Goal: Task Accomplishment & Management: Manage account settings

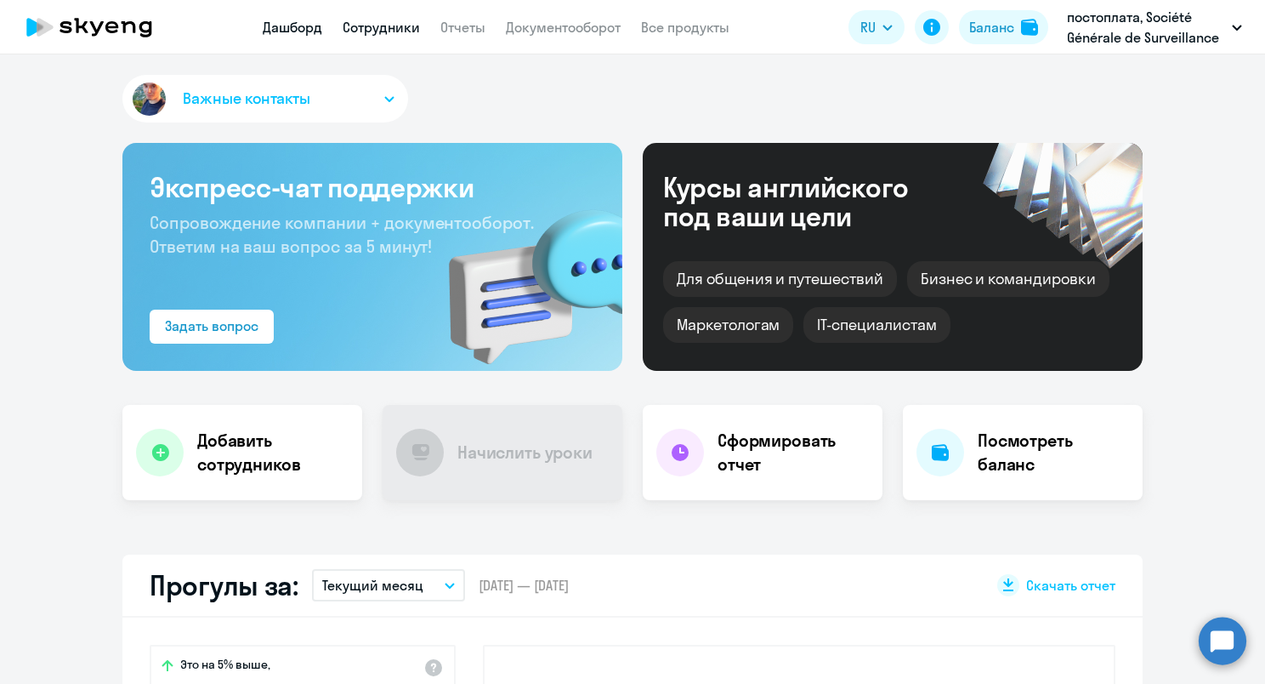
click at [409, 27] on link "Сотрудники" at bounding box center [381, 27] width 77 height 17
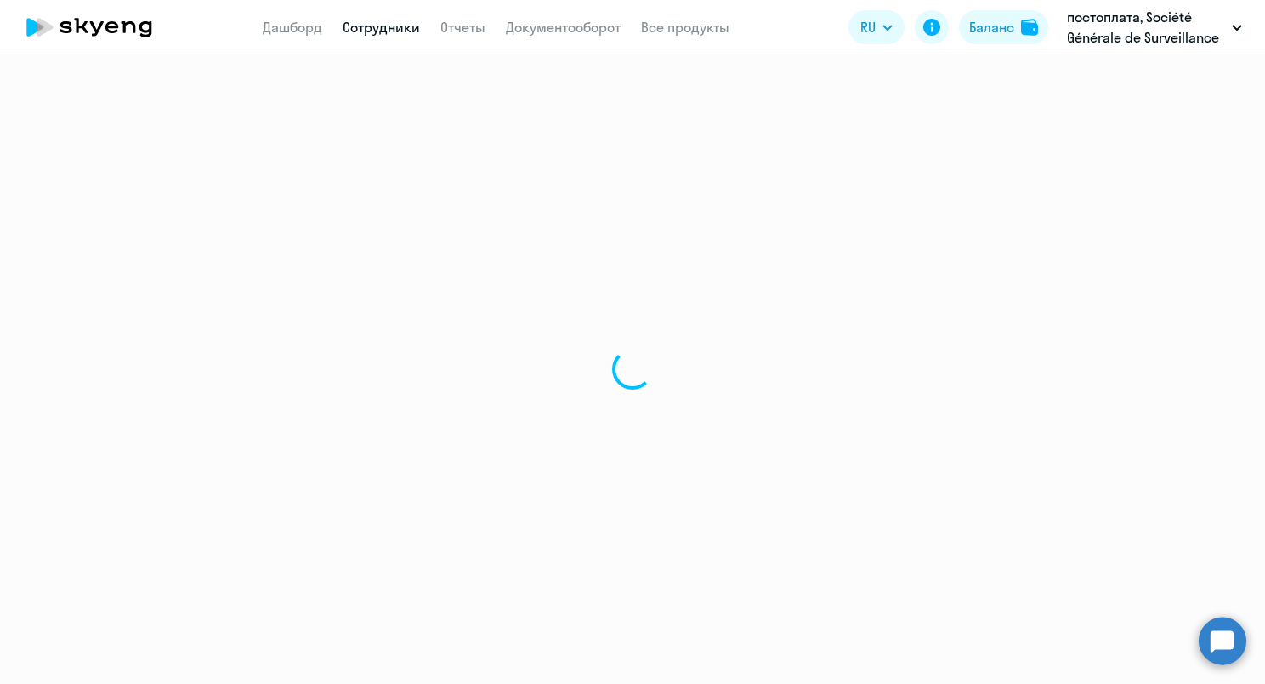
select select "30"
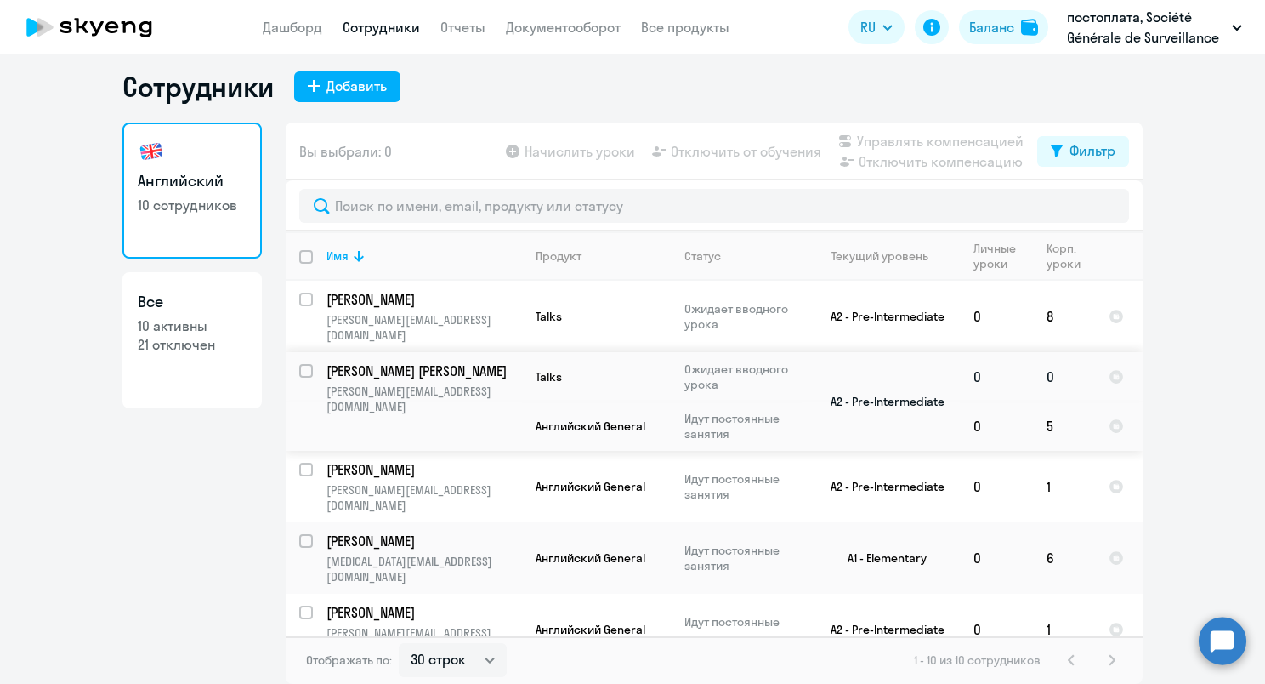
click at [305, 364] on input "select row 19200888" at bounding box center [316, 381] width 34 height 34
checkbox input "true"
click at [691, 150] on span "Отключить от обучения" at bounding box center [746, 151] width 150 height 20
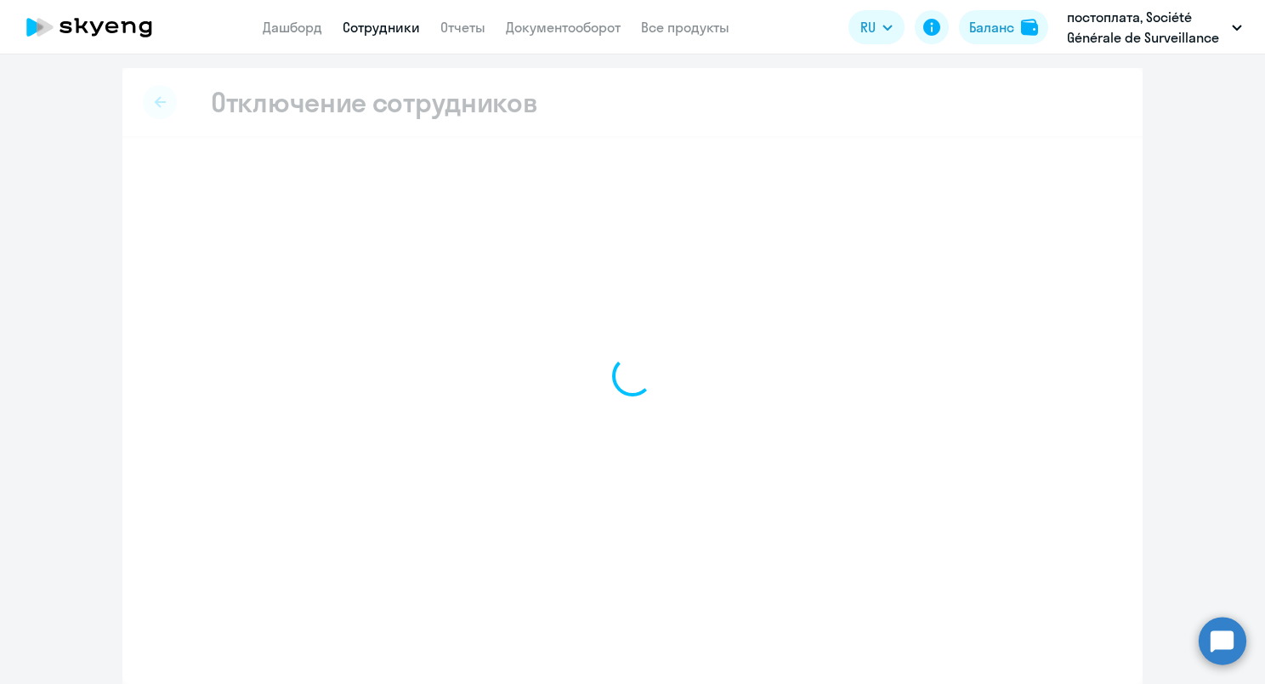
select select "all"
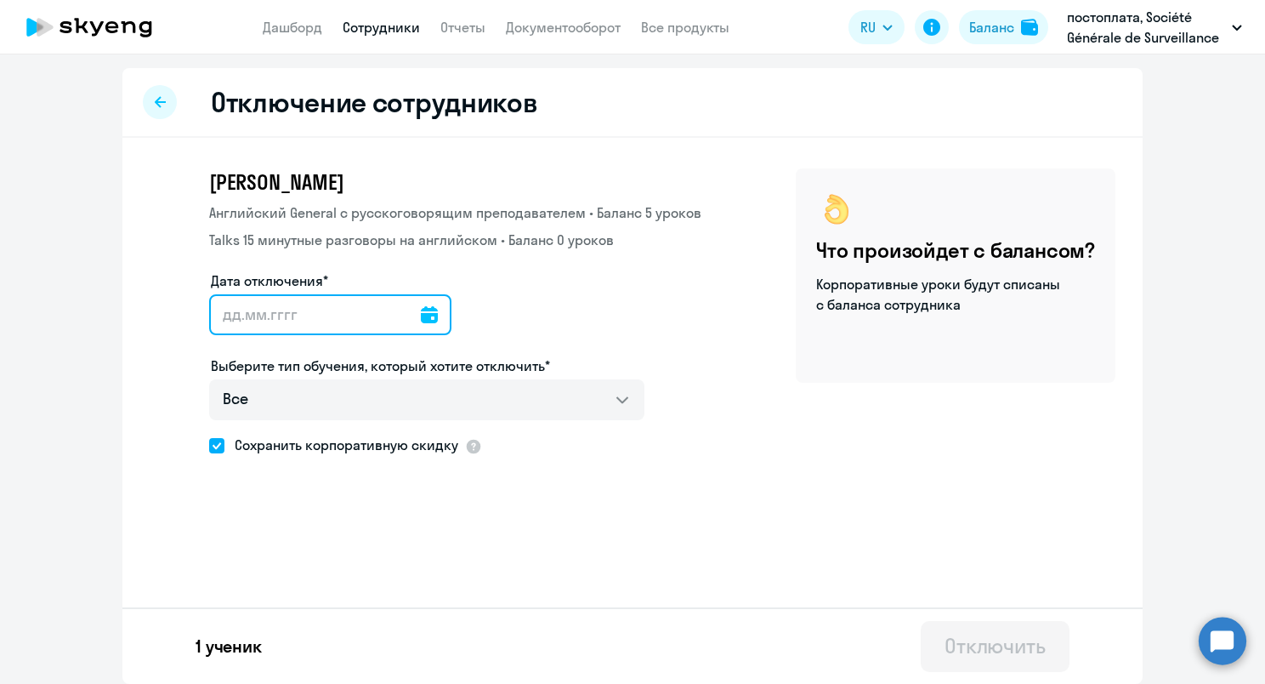
click at [430, 309] on input "Дата отключения*" at bounding box center [330, 314] width 242 height 41
click at [423, 315] on icon at bounding box center [429, 314] width 17 height 17
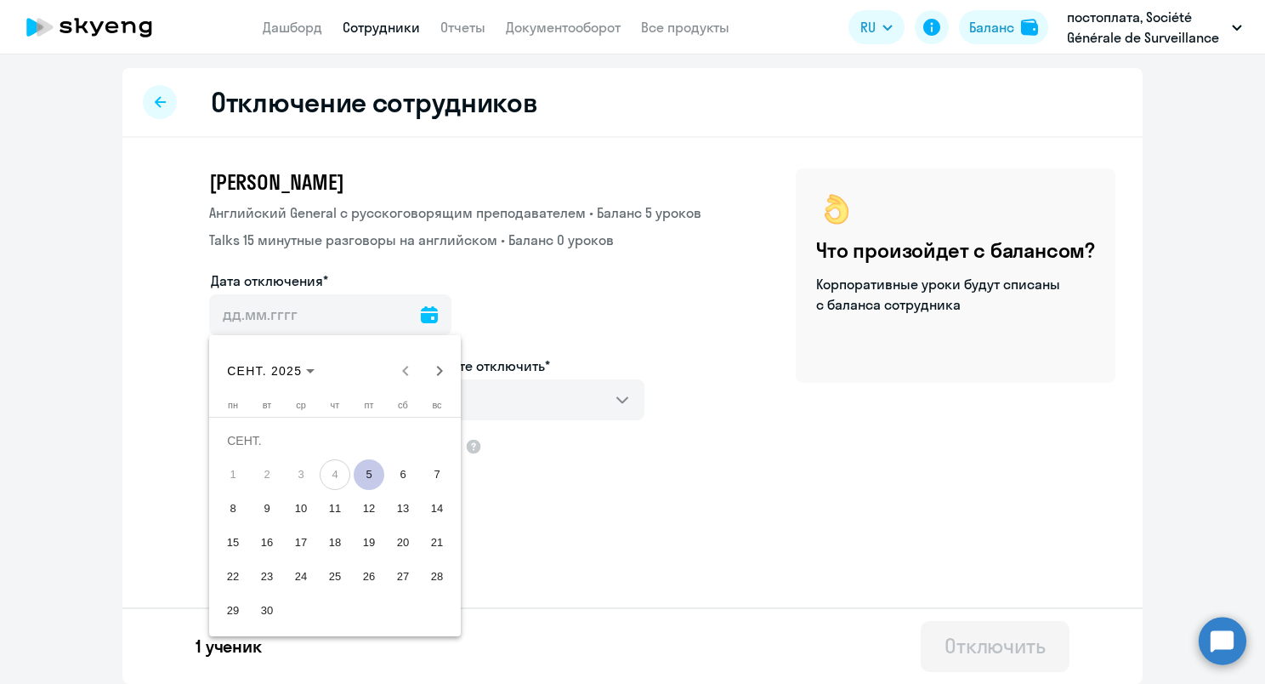
click at [368, 466] on span "5" at bounding box center [369, 474] width 31 height 31
type input "[DATE]"
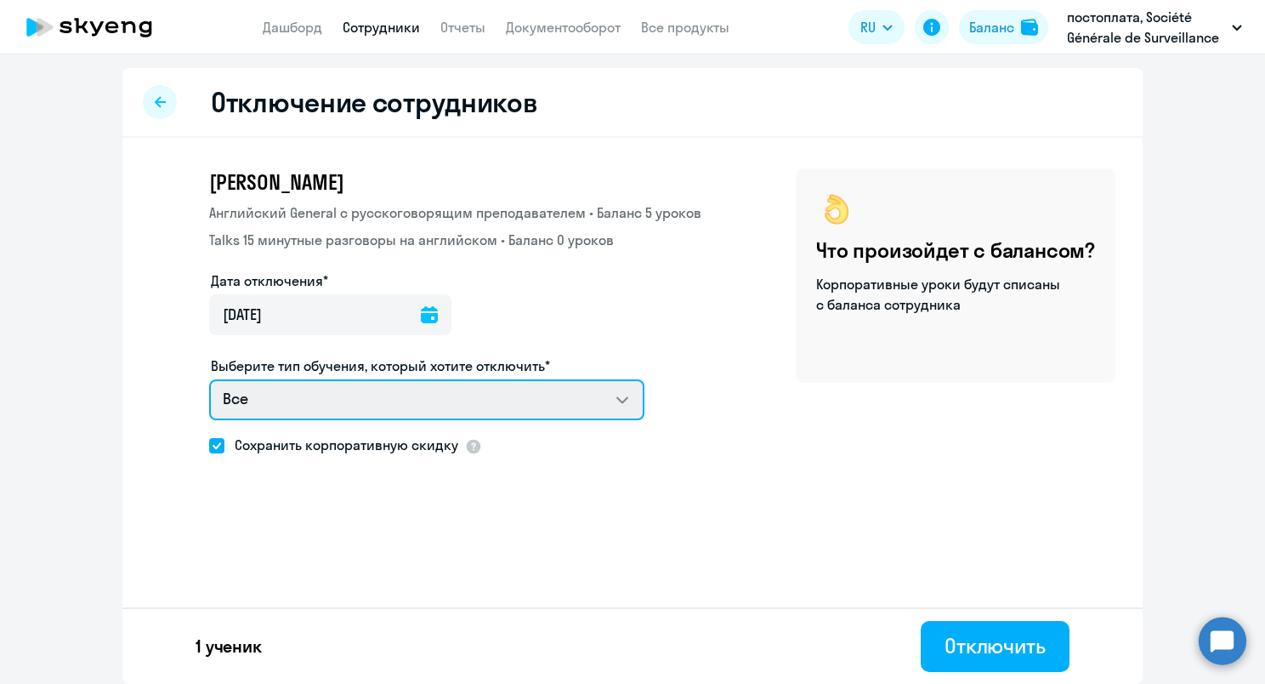
click at [370, 404] on select "Все Английский General с русскоговорящим преподавателем Talks 15 минутные разго…" at bounding box center [426, 399] width 435 height 41
select select "english_adult_not_native_speaker"
click at [209, 379] on select "Все Английский General с русскоговорящим преподавателем Talks 15 минутные разго…" at bounding box center [426, 399] width 435 height 41
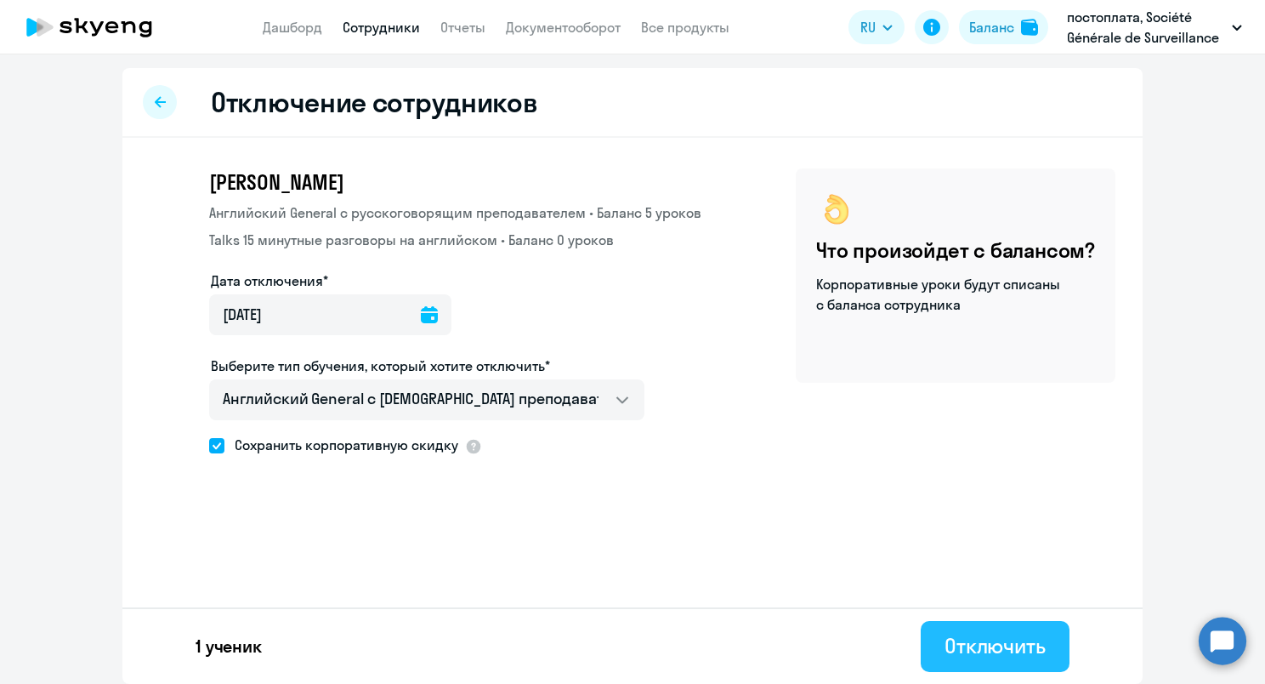
click at [997, 652] on div "Отключить" at bounding box center [995, 645] width 101 height 27
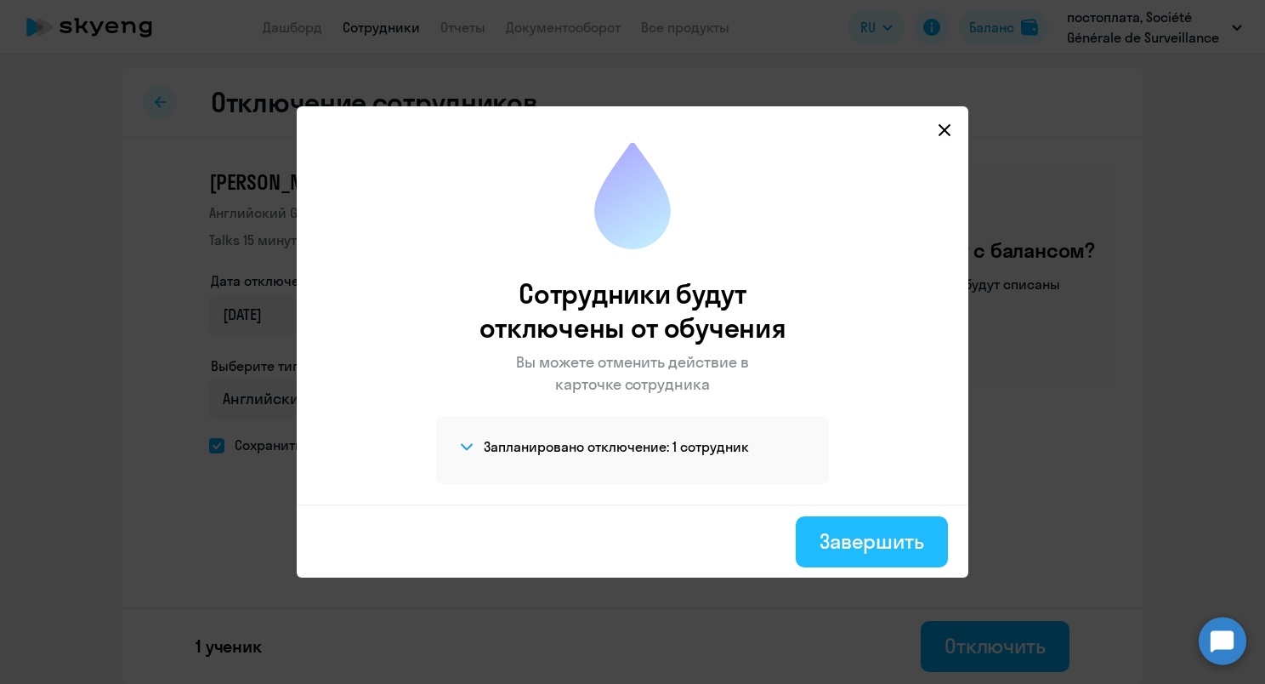
click at [867, 531] on div "Завершить" at bounding box center [872, 540] width 105 height 27
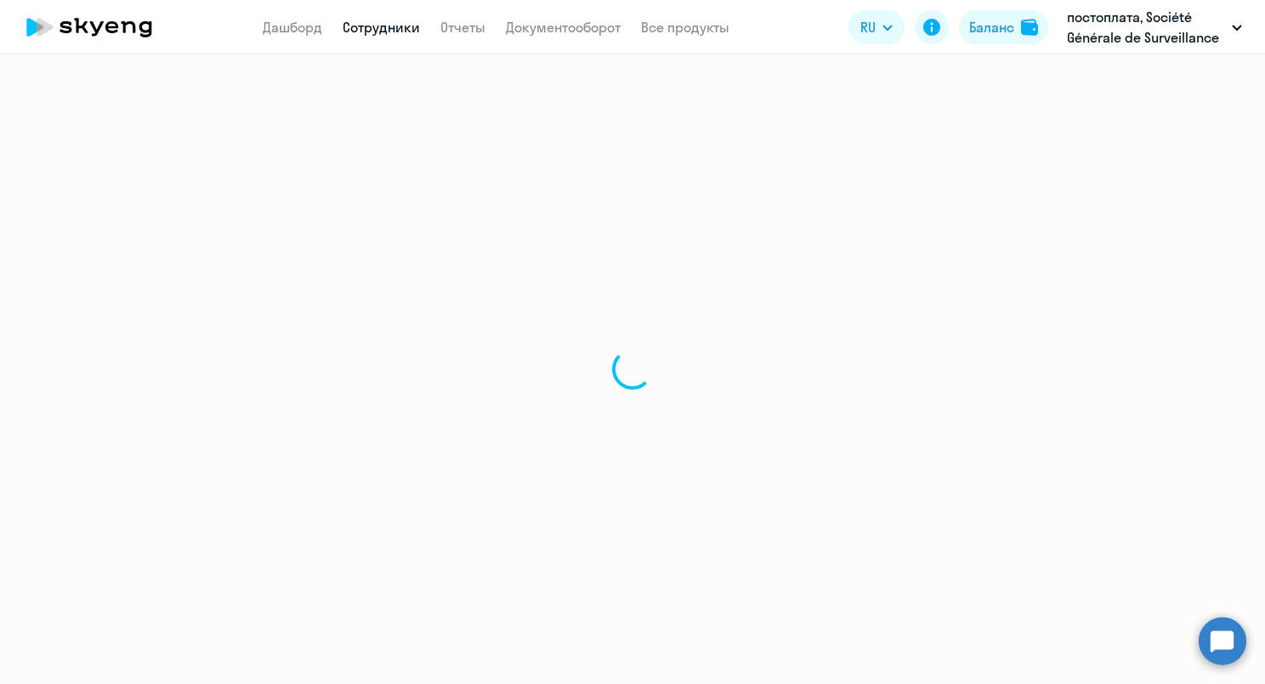
select select "30"
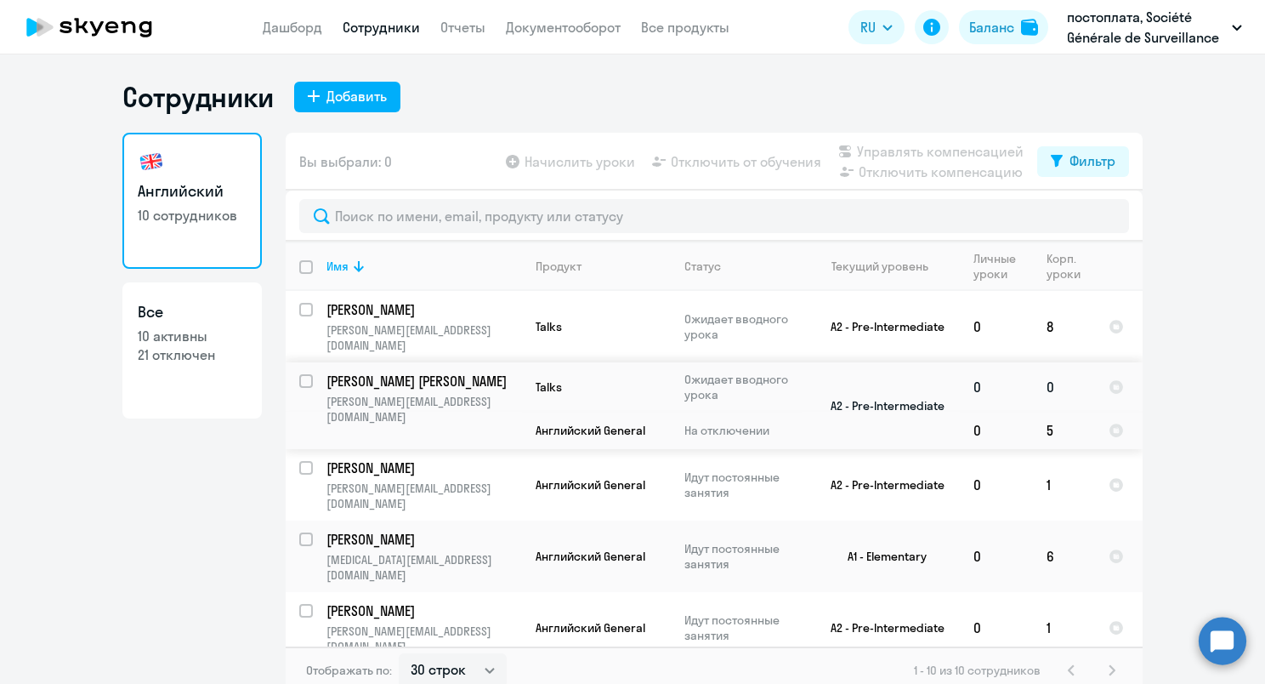
click at [299, 374] on input "select row 19200888" at bounding box center [316, 391] width 34 height 34
checkbox input "true"
click at [704, 160] on span "Отключить от обучения" at bounding box center [746, 161] width 150 height 20
select select "all"
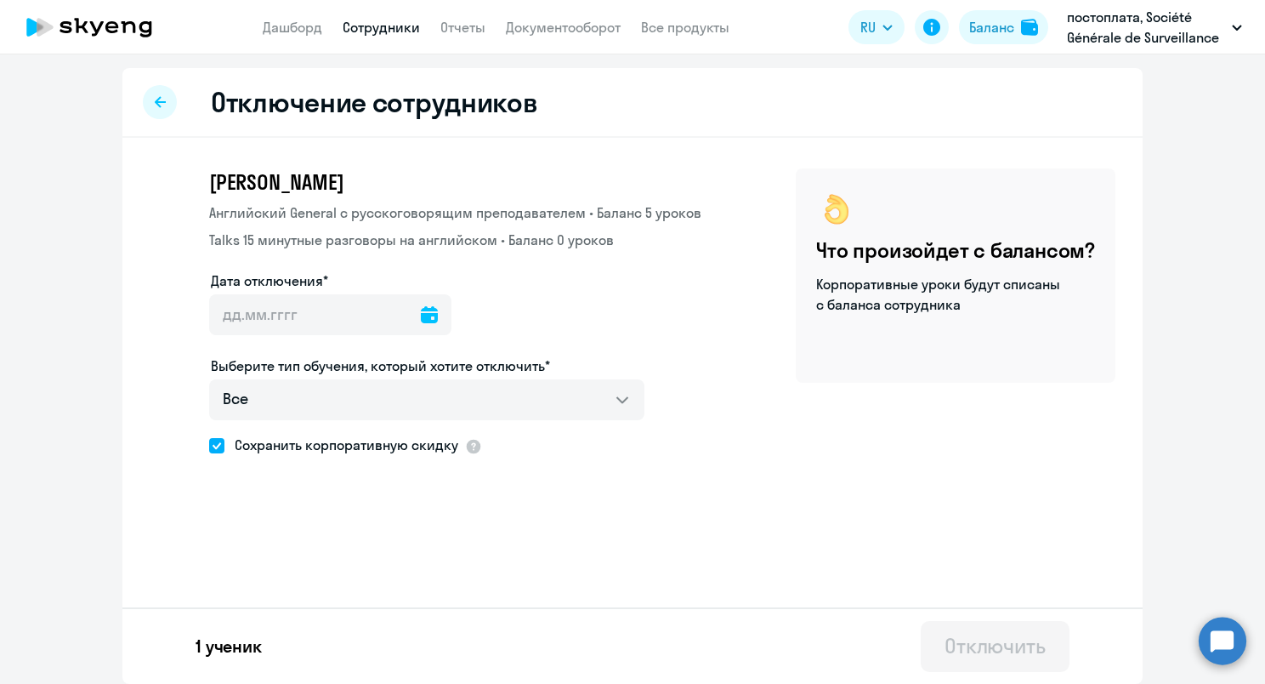
click at [421, 318] on icon at bounding box center [429, 314] width 17 height 17
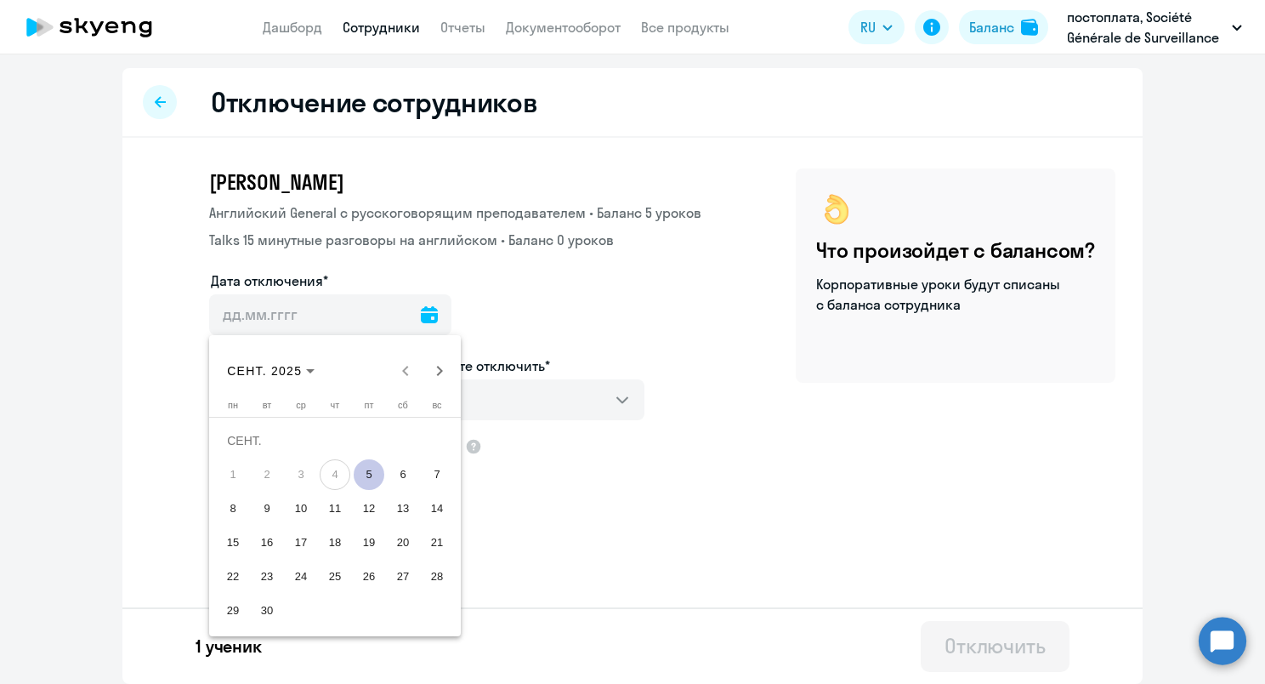
click at [364, 476] on span "5" at bounding box center [369, 474] width 31 height 31
type input "[DATE]"
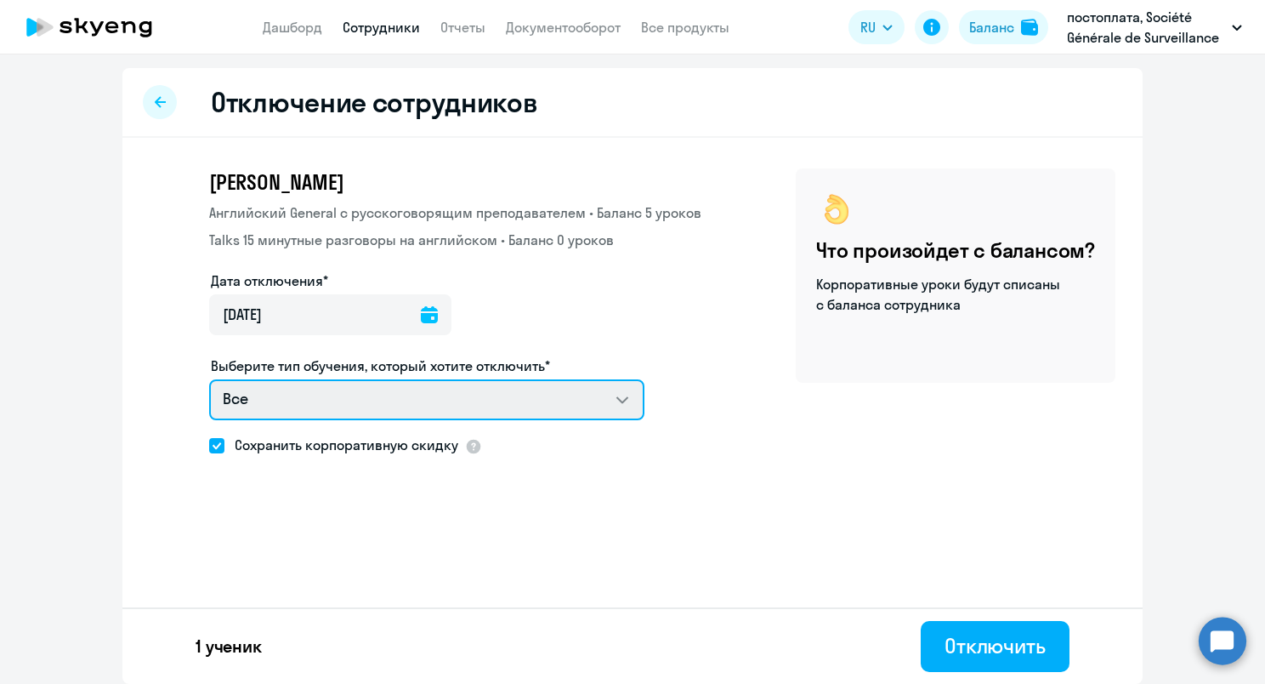
click at [368, 399] on select "Все Английский General с русскоговорящим преподавателем Talks 15 минутные разго…" at bounding box center [426, 399] width 435 height 41
select select "english_adult_not_native_speaker_talks_15min"
click at [209, 379] on select "Все Английский General с русскоговорящим преподавателем Talks 15 минутные разго…" at bounding box center [426, 399] width 435 height 41
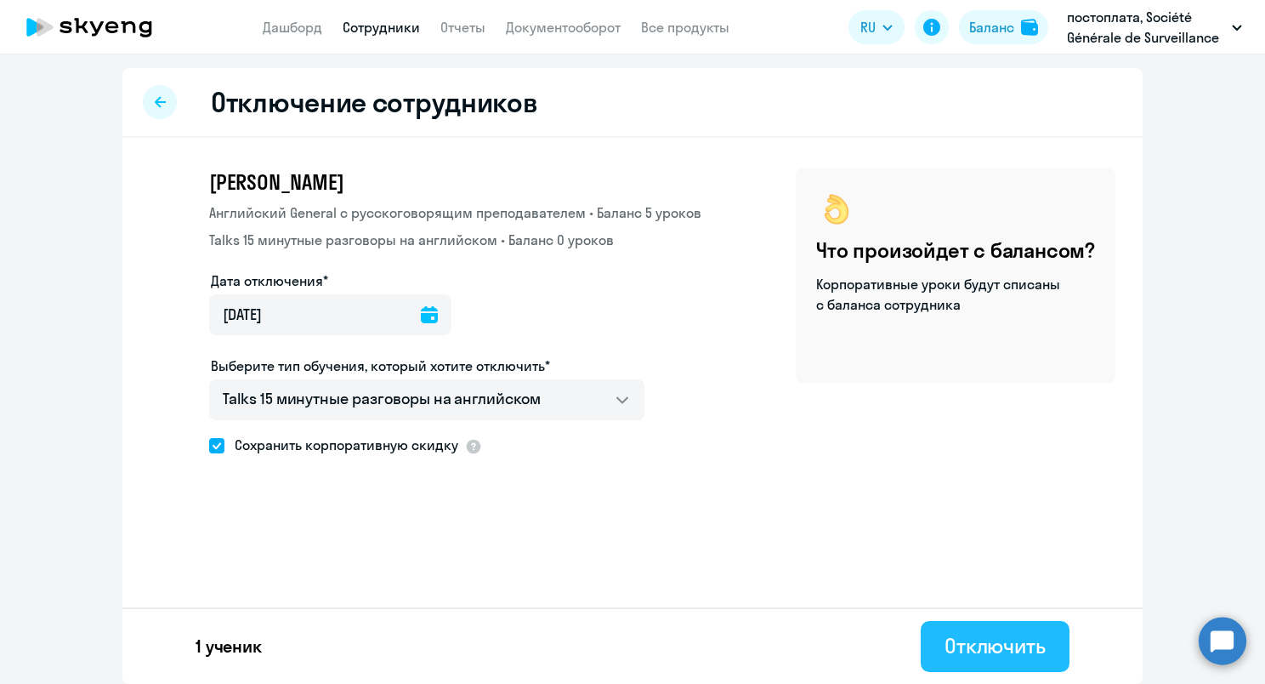
click at [970, 633] on div "Отключить" at bounding box center [995, 645] width 101 height 27
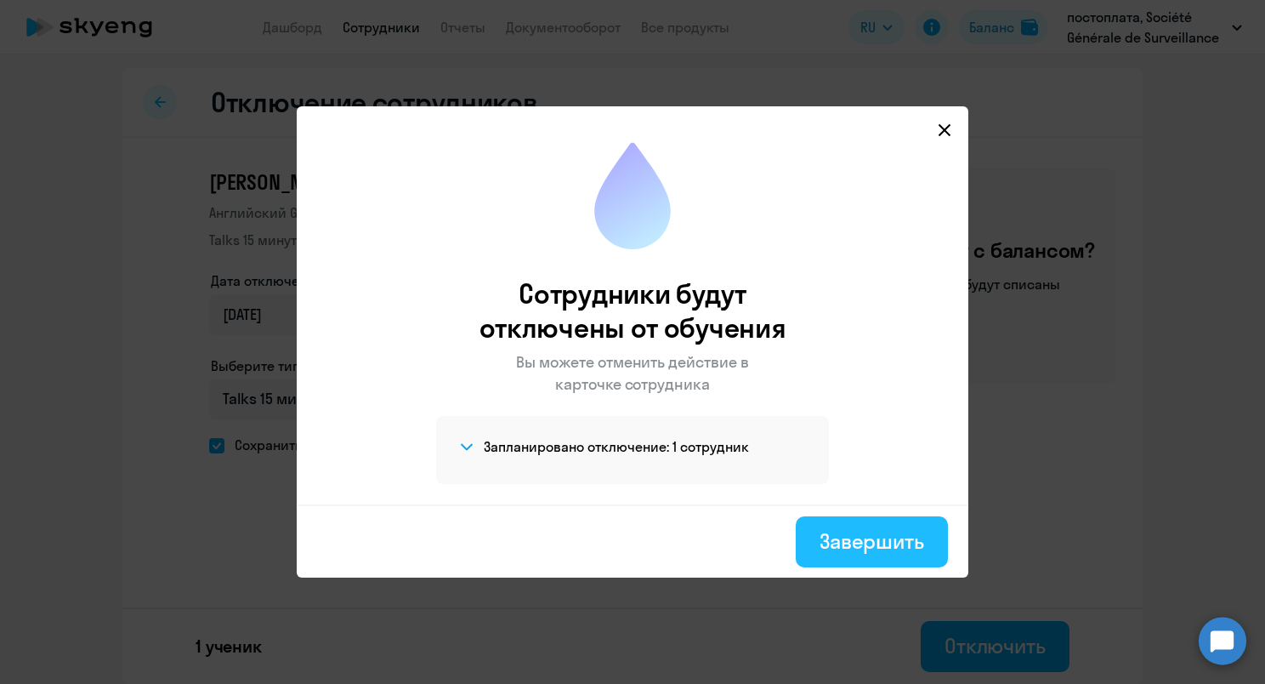
click at [877, 556] on button "Завершить" at bounding box center [872, 541] width 152 height 51
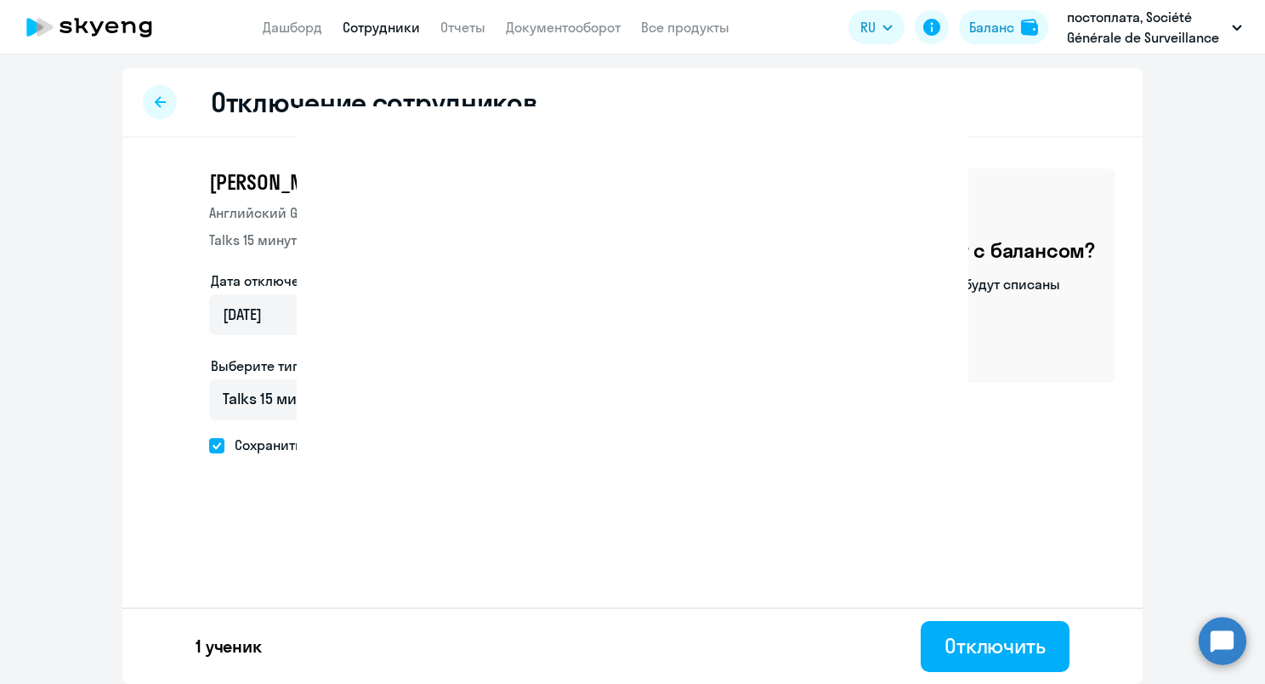
select select "30"
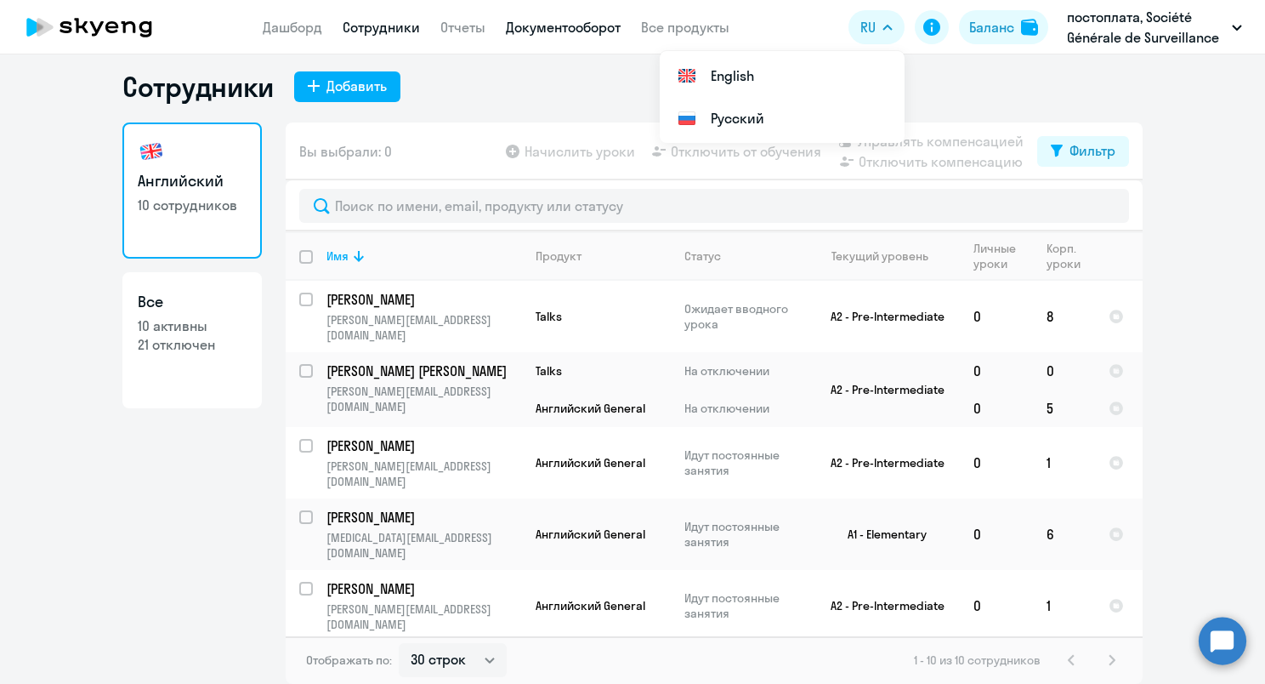
click at [565, 20] on link "Документооборот" at bounding box center [563, 27] width 115 height 17
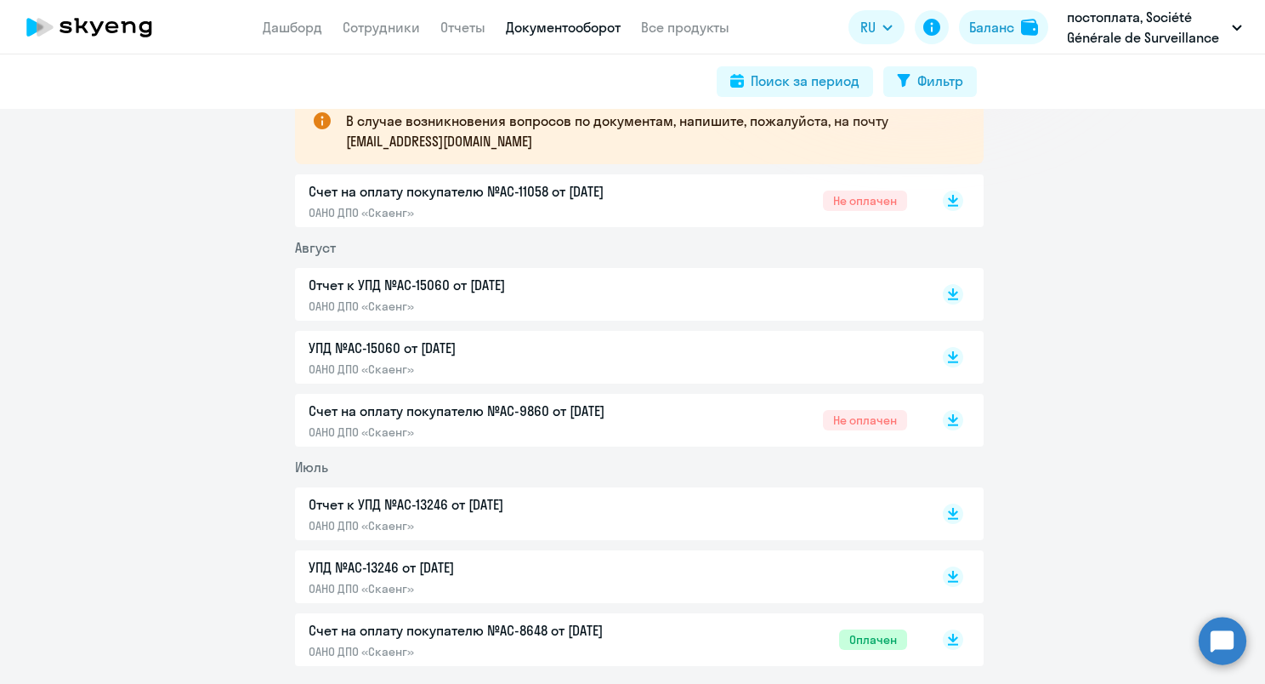
scroll to position [425, 0]
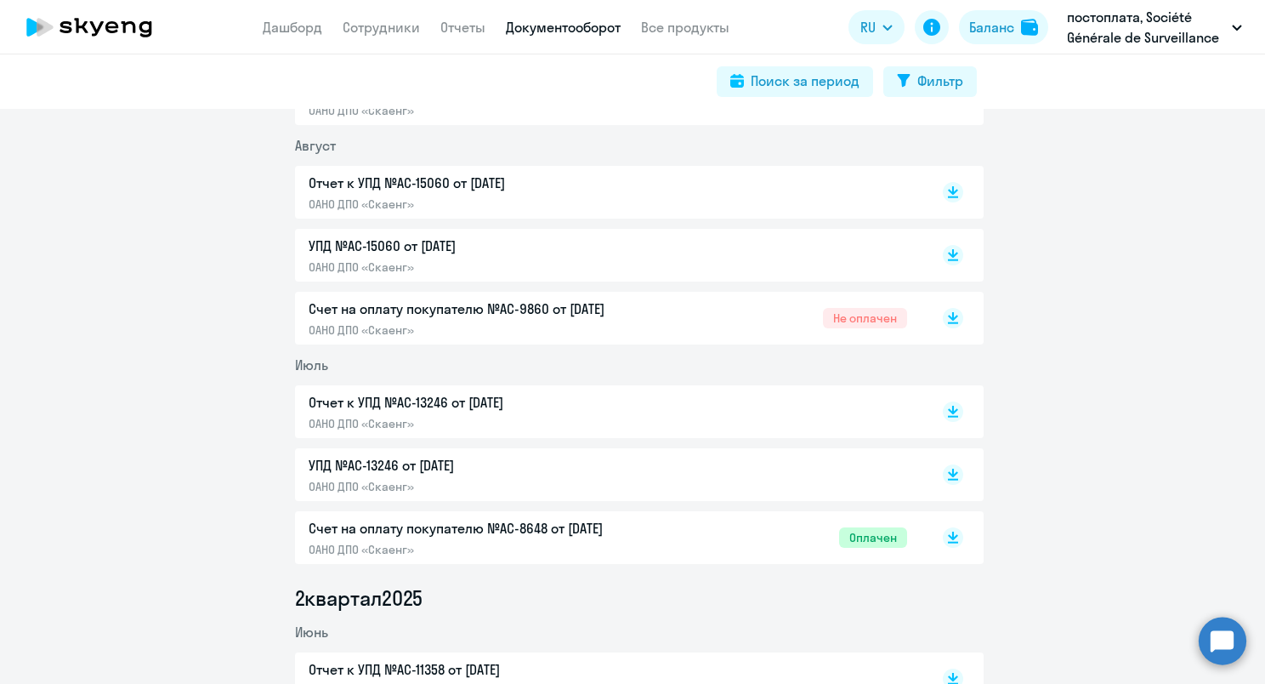
click at [861, 527] on span "Оплачен" at bounding box center [873, 537] width 68 height 20
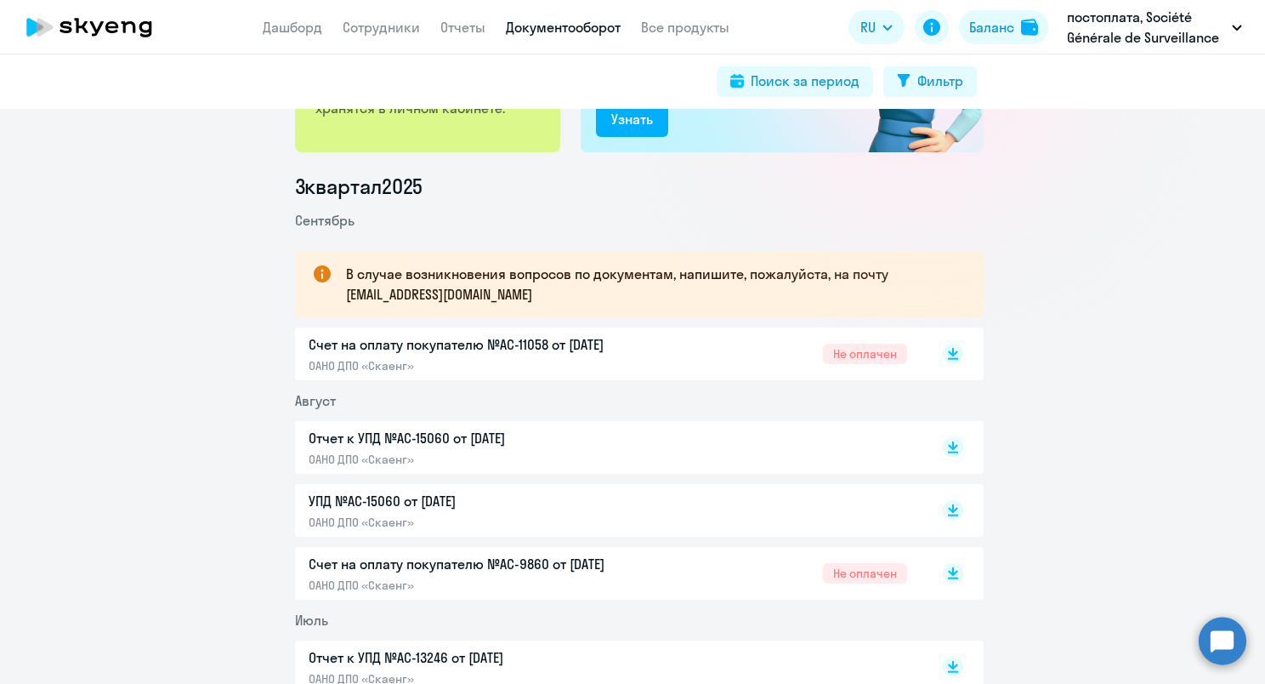
scroll to position [0, 0]
